Goal: Task Accomplishment & Management: Use online tool/utility

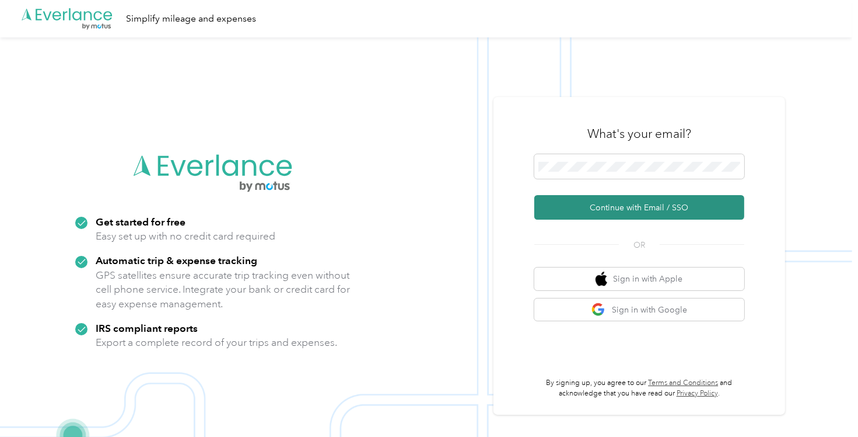
click at [593, 214] on button "Continue with Email / SSO" at bounding box center [640, 207] width 210 height 25
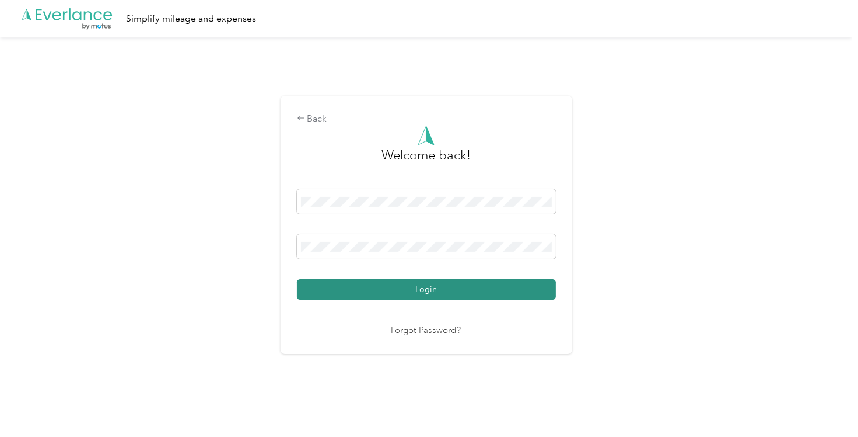
click at [481, 287] on button "Login" at bounding box center [426, 289] width 259 height 20
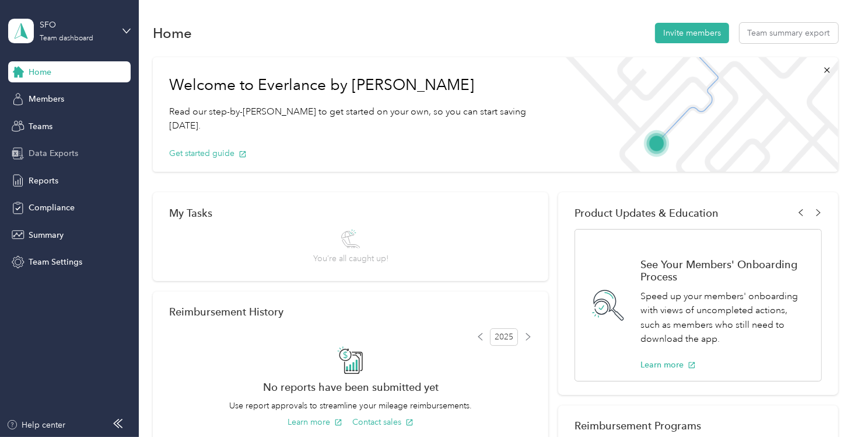
drag, startPoint x: 58, startPoint y: 158, endPoint x: 78, endPoint y: 159, distance: 19.3
click at [59, 158] on span "Data Exports" at bounding box center [54, 153] width 50 height 12
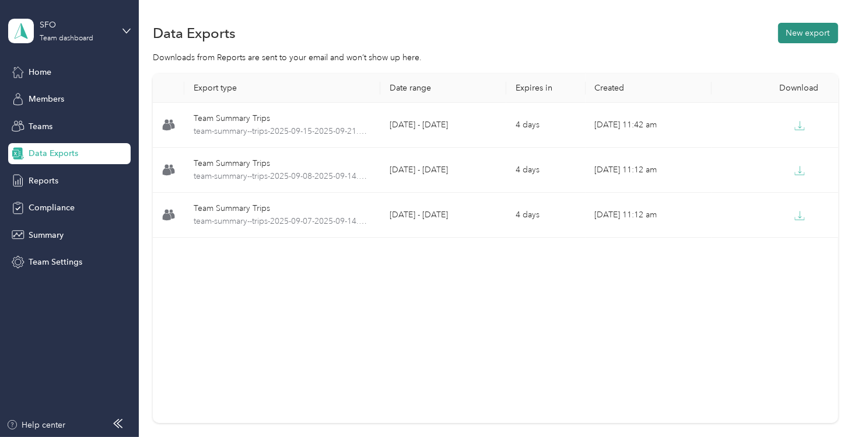
click at [821, 30] on button "New export" at bounding box center [809, 33] width 60 height 20
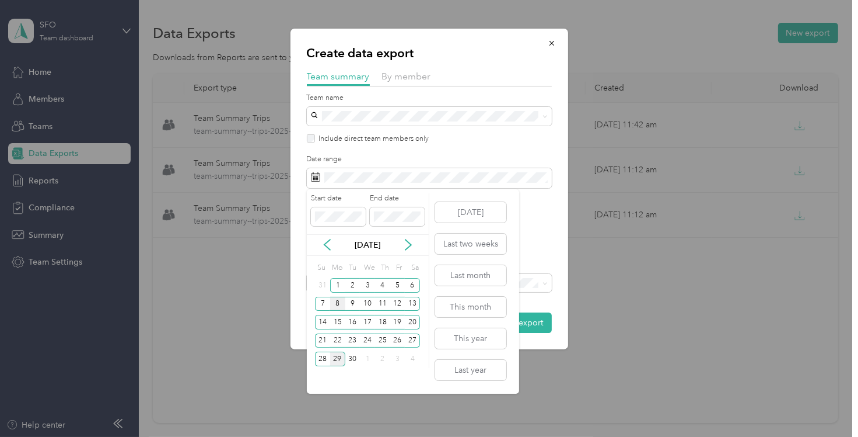
click at [340, 301] on div "8" at bounding box center [337, 303] width 15 height 15
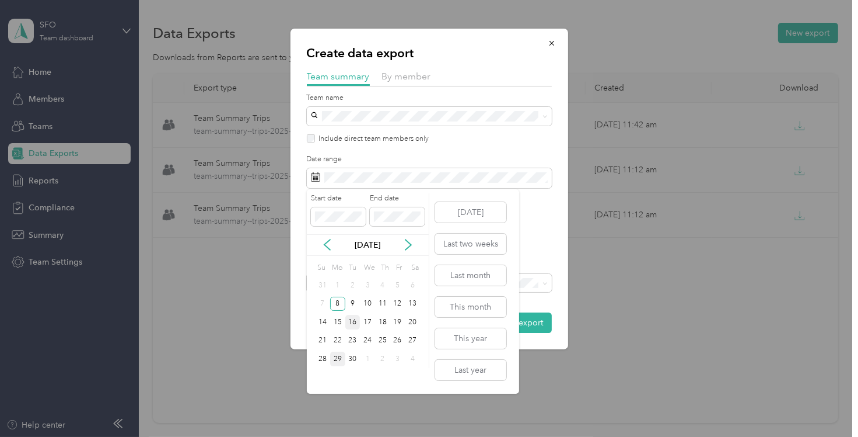
drag, startPoint x: 324, startPoint y: 319, endPoint x: 353, endPoint y: 321, distance: 28.7
click at [325, 320] on div "14" at bounding box center [322, 322] width 15 height 15
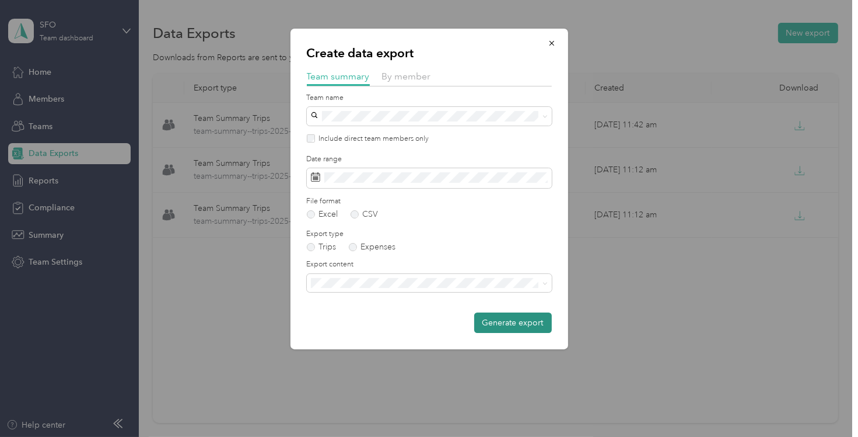
click at [515, 320] on button "Generate export" at bounding box center [513, 322] width 78 height 20
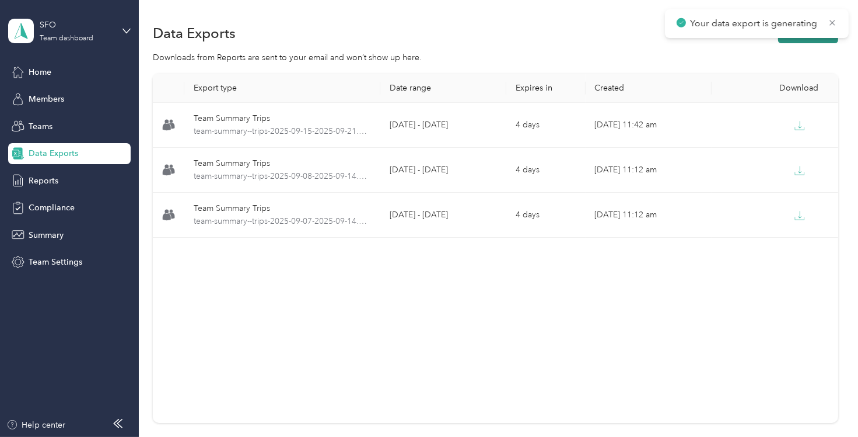
click at [796, 41] on button "New export" at bounding box center [809, 33] width 60 height 20
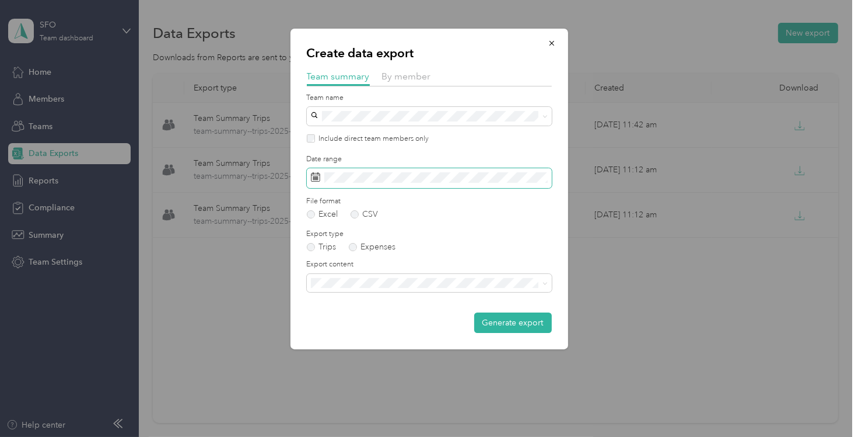
click at [343, 183] on span at bounding box center [429, 178] width 245 height 20
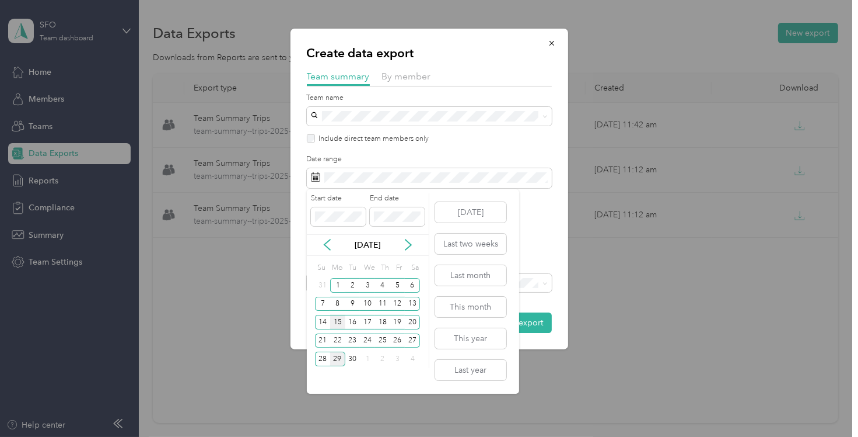
click at [340, 317] on div "15" at bounding box center [337, 322] width 15 height 15
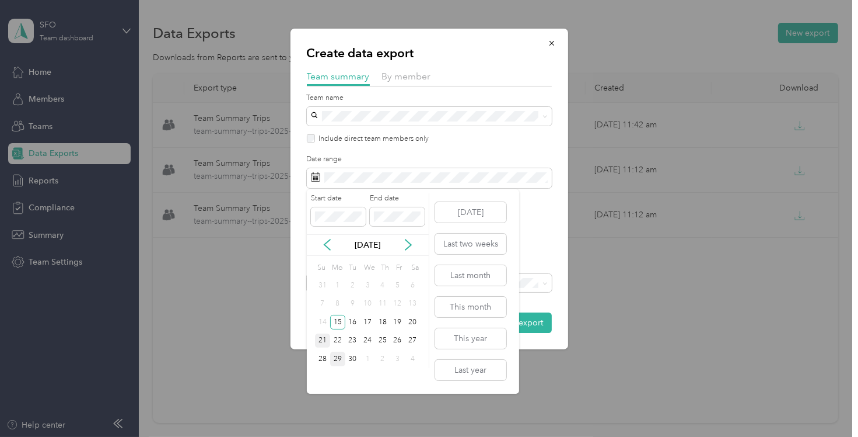
click at [327, 339] on div "21" at bounding box center [322, 340] width 15 height 15
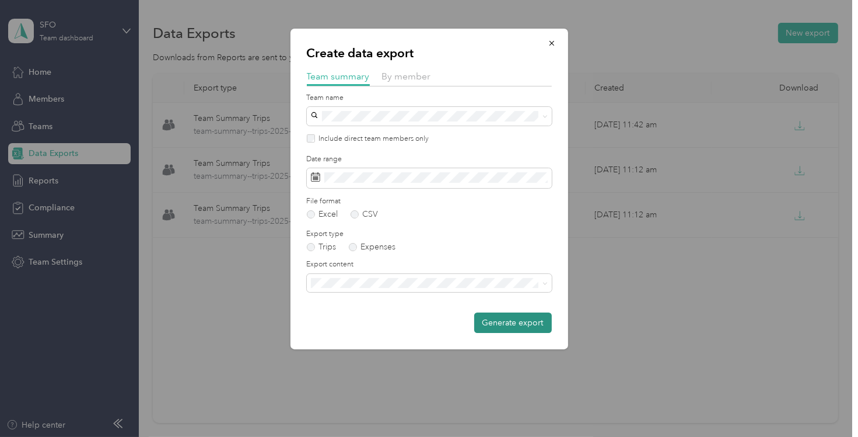
click at [516, 327] on button "Generate export" at bounding box center [513, 322] width 78 height 20
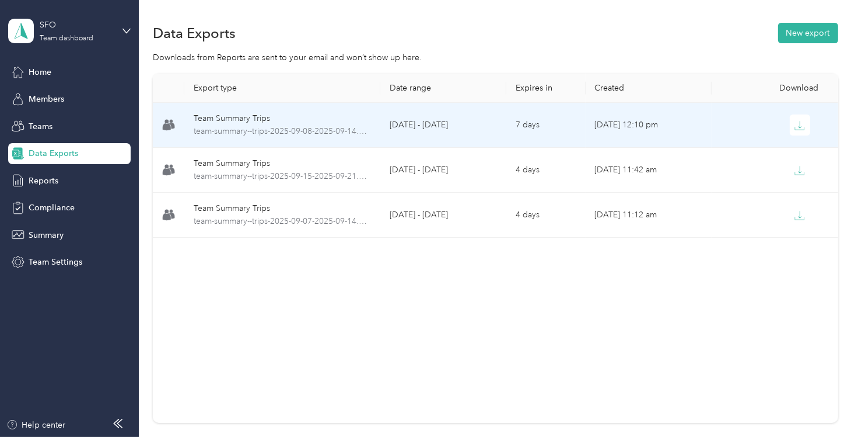
click at [596, 129] on td "[DATE] 12:10 pm" at bounding box center [649, 125] width 126 height 45
click at [229, 133] on span "team-summary--trips-2025-09-08-2025-09-14.xlsx" at bounding box center [282, 131] width 177 height 13
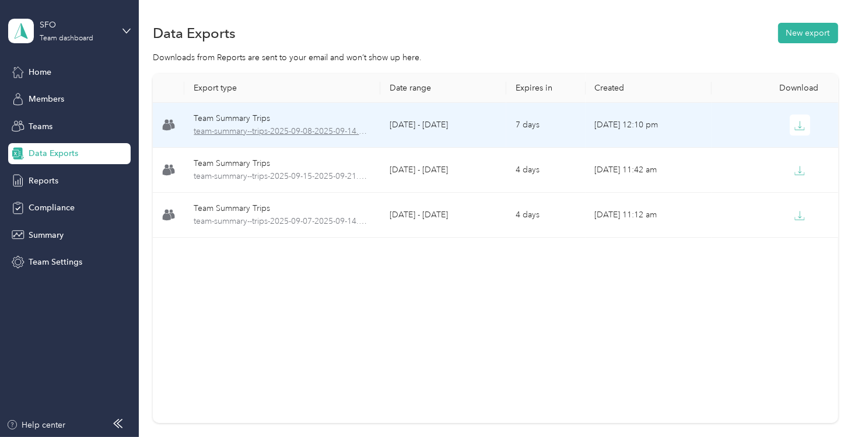
drag, startPoint x: 229, startPoint y: 133, endPoint x: 203, endPoint y: 130, distance: 27.1
click at [203, 130] on span "team-summary--trips-2025-09-08-2025-09-14.xlsx" at bounding box center [282, 131] width 177 height 13
drag, startPoint x: 203, startPoint y: 130, endPoint x: 330, endPoint y: 132, distance: 127.3
click at [330, 132] on span "team-summary--trips-2025-09-08-2025-09-14.xlsx" at bounding box center [282, 131] width 177 height 13
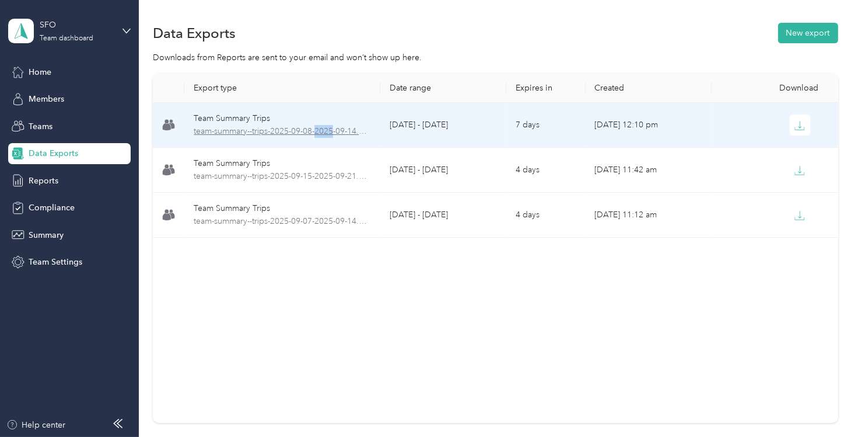
click at [330, 132] on span "team-summary--trips-2025-09-08-2025-09-14.xlsx" at bounding box center [282, 131] width 177 height 13
click at [795, 125] on icon "button" at bounding box center [800, 125] width 11 height 11
drag, startPoint x: 795, startPoint y: 125, endPoint x: 790, endPoint y: 130, distance: 7.5
click at [795, 125] on icon "button" at bounding box center [800, 125] width 11 height 11
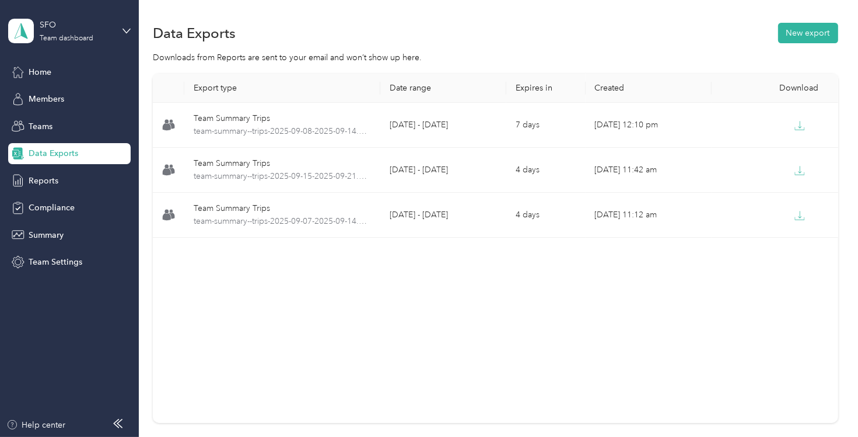
click at [511, 404] on div "Export type Date range Expires in Created Download Team Summary Trips team-summ…" at bounding box center [495, 248] width 685 height 349
click at [791, 33] on button "New export" at bounding box center [809, 33] width 60 height 20
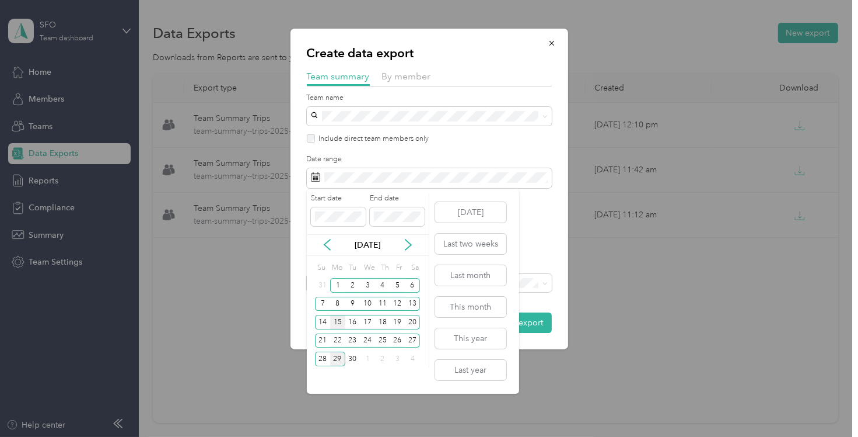
click at [331, 322] on div "15" at bounding box center [337, 322] width 15 height 15
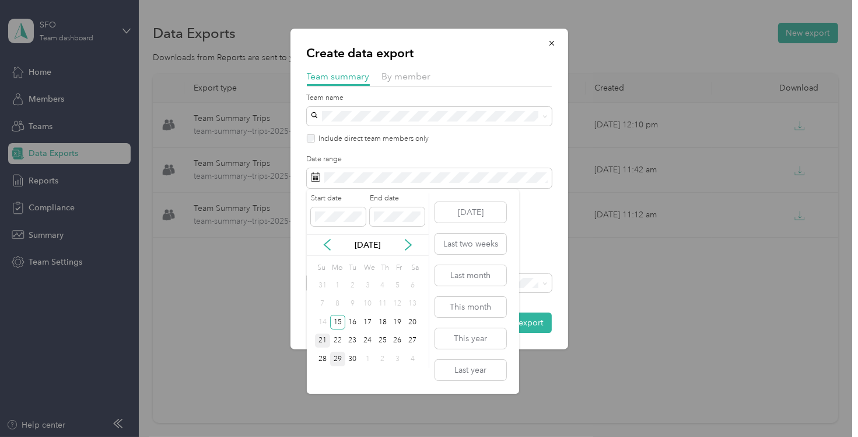
click at [320, 338] on div "21" at bounding box center [322, 340] width 15 height 15
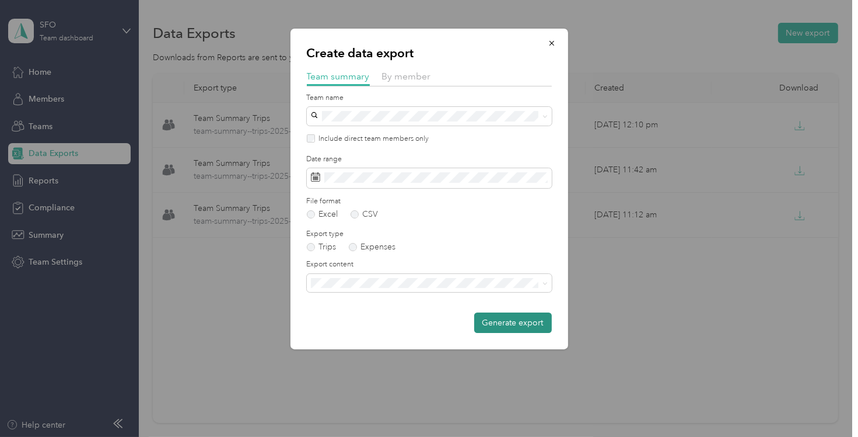
click at [508, 318] on button "Generate export" at bounding box center [513, 322] width 78 height 20
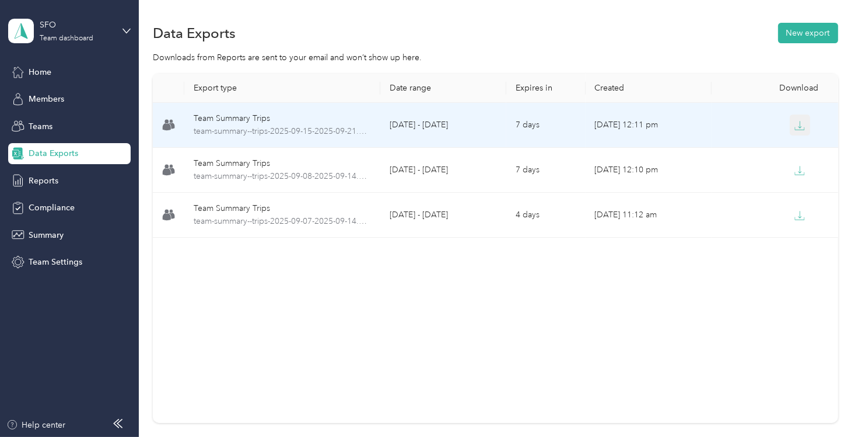
click at [798, 130] on icon "button" at bounding box center [799, 128] width 9 height 2
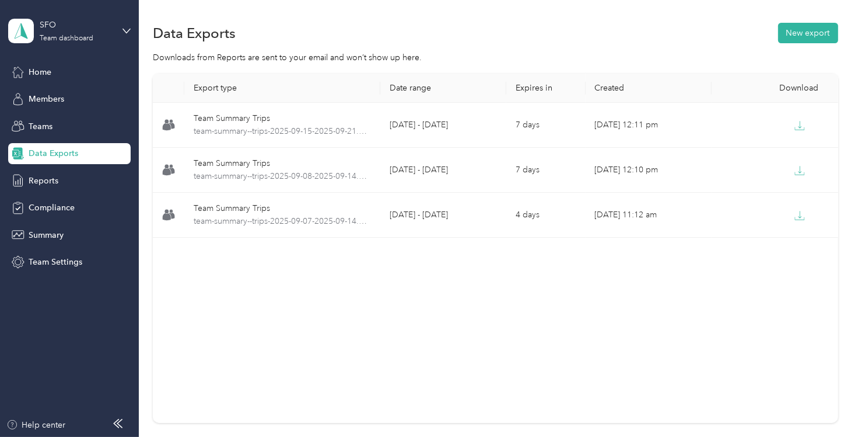
click at [284, 28] on div "Data Exports New export" at bounding box center [495, 32] width 685 height 25
